Goal: Information Seeking & Learning: Learn about a topic

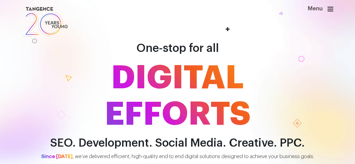
drag, startPoint x: 0, startPoint y: 0, endPoint x: 330, endPoint y: 8, distance: 330.6
click at [330, 8] on icon at bounding box center [331, 9] width 6 height 7
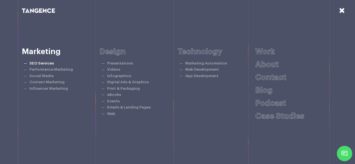
click at [42, 65] on link "SEO Services" at bounding box center [41, 63] width 24 height 4
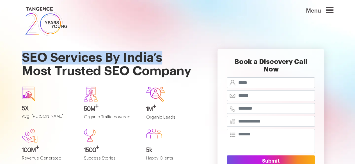
drag, startPoint x: 9, startPoint y: 54, endPoint x: 200, endPoint y: 64, distance: 190.9
click at [200, 64] on section "SEO Services By India’s Most Trusted SEO Company 5X Avg. SEO ROI 50M + Organic …" at bounding box center [177, 121] width 355 height 166
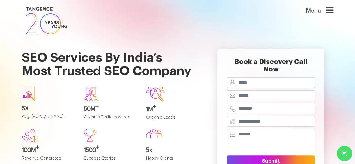
click at [162, 71] on h1 "SEO Services By India’s Most Trusted SEO Company" at bounding box center [111, 60] width 178 height 45
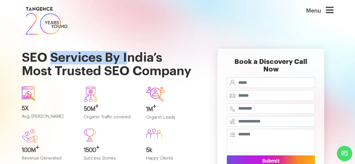
drag, startPoint x: 52, startPoint y: 57, endPoint x: 130, endPoint y: 64, distance: 78.4
click at [130, 64] on h1 "SEO Services By India’s Most Trusted SEO Company" at bounding box center [111, 60] width 178 height 45
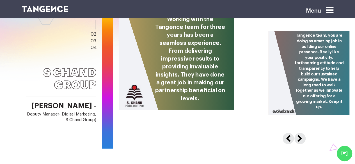
scroll to position [2246, 0]
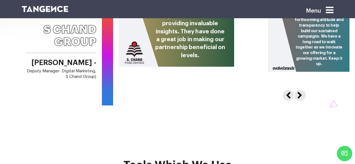
click at [73, 119] on div "Our Clients Speak S Chand Group Next" at bounding box center [177, 19] width 355 height 236
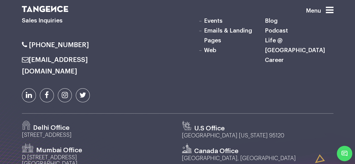
scroll to position [3226, 0]
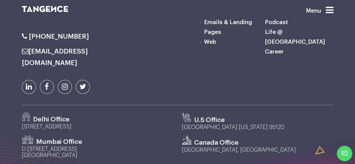
drag, startPoint x: 119, startPoint y: 127, endPoint x: 170, endPoint y: 126, distance: 50.8
click at [272, 135] on div "Canada Office Ontario, Canada" at bounding box center [258, 149] width 160 height 28
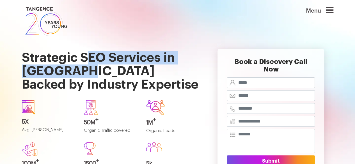
drag, startPoint x: 86, startPoint y: 53, endPoint x: 83, endPoint y: 69, distance: 16.2
click at [83, 69] on h1 "Strategic SEO Services in [GEOGRAPHIC_DATA] Backed by Industry Expertise" at bounding box center [111, 67] width 178 height 58
click at [85, 63] on h1 "Strategic SEO Services in Bangalore Backed by Industry Expertise" at bounding box center [111, 67] width 178 height 58
drag, startPoint x: 84, startPoint y: 60, endPoint x: 85, endPoint y: 72, distance: 11.8
click at [85, 72] on h1 "Strategic SEO Services in Bangalore Backed by Industry Expertise" at bounding box center [111, 67] width 178 height 58
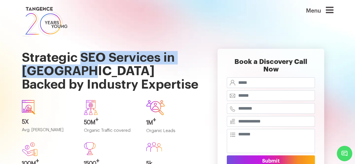
copy h1 "SEO Services in Bangalore"
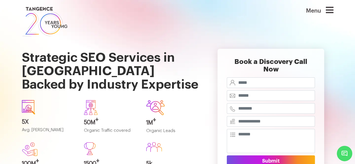
click at [48, 64] on h1 "Strategic SEO Services in Bangalore Backed by Industry Expertise" at bounding box center [111, 67] width 178 height 58
